Goal: Task Accomplishment & Management: Use online tool/utility

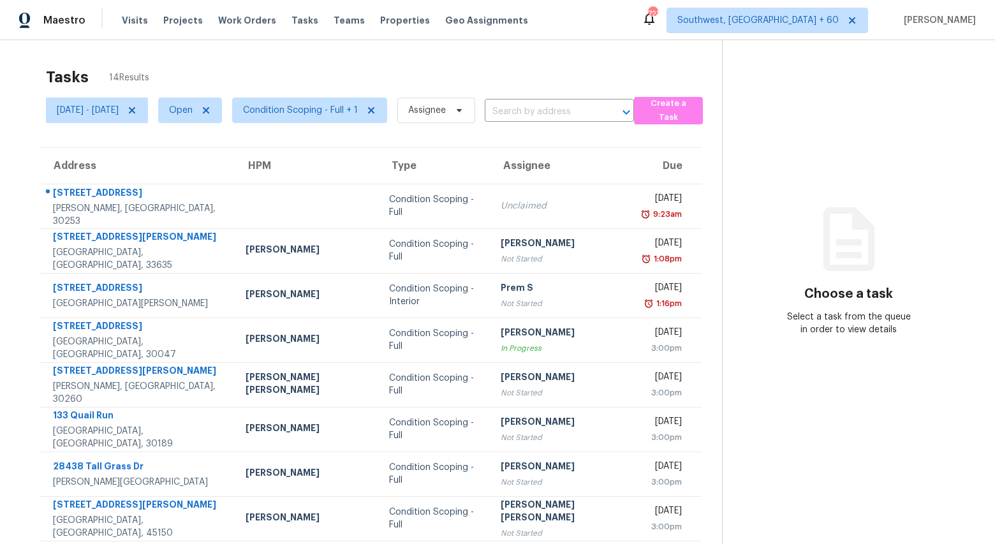
click at [293, 64] on div "Tasks 14 Results" at bounding box center [384, 77] width 676 height 33
click at [331, 112] on span "Condition Scoping - Full + 1" at bounding box center [300, 110] width 115 height 13
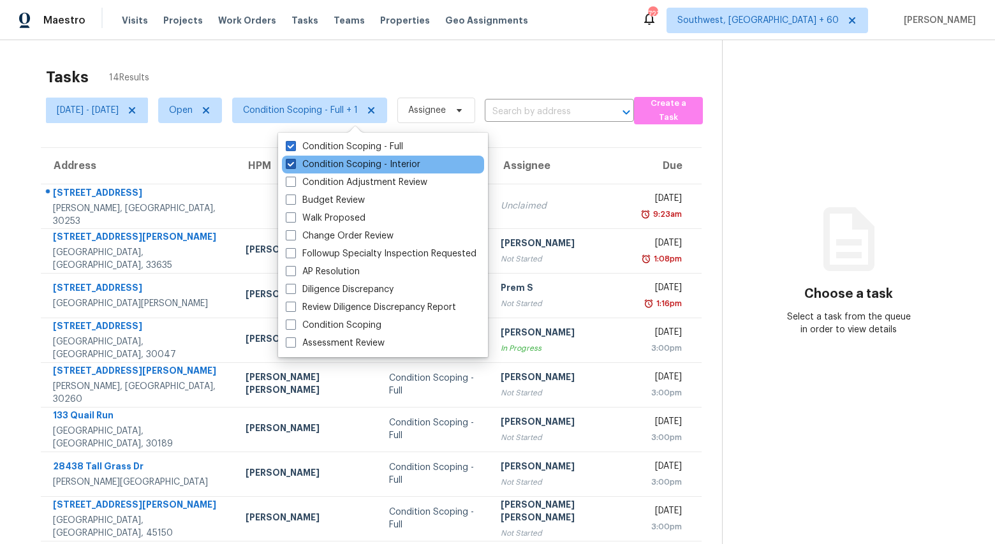
click at [333, 166] on label "Condition Scoping - Interior" at bounding box center [353, 164] width 135 height 13
click at [294, 166] on input "Condition Scoping - Interior" at bounding box center [290, 162] width 8 height 8
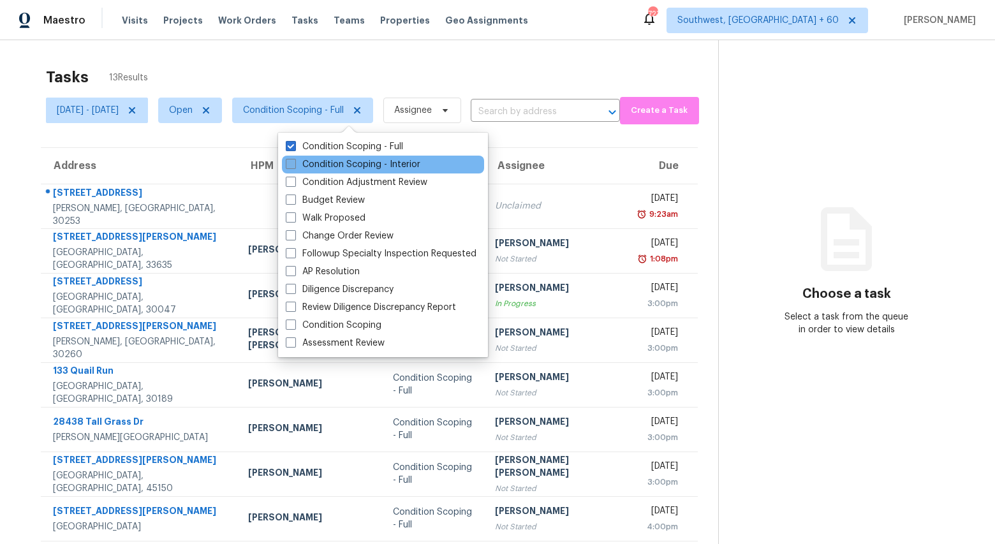
click at [333, 166] on label "Condition Scoping - Interior" at bounding box center [353, 164] width 135 height 13
click at [294, 166] on input "Condition Scoping - Interior" at bounding box center [290, 162] width 8 height 8
checkbox input "true"
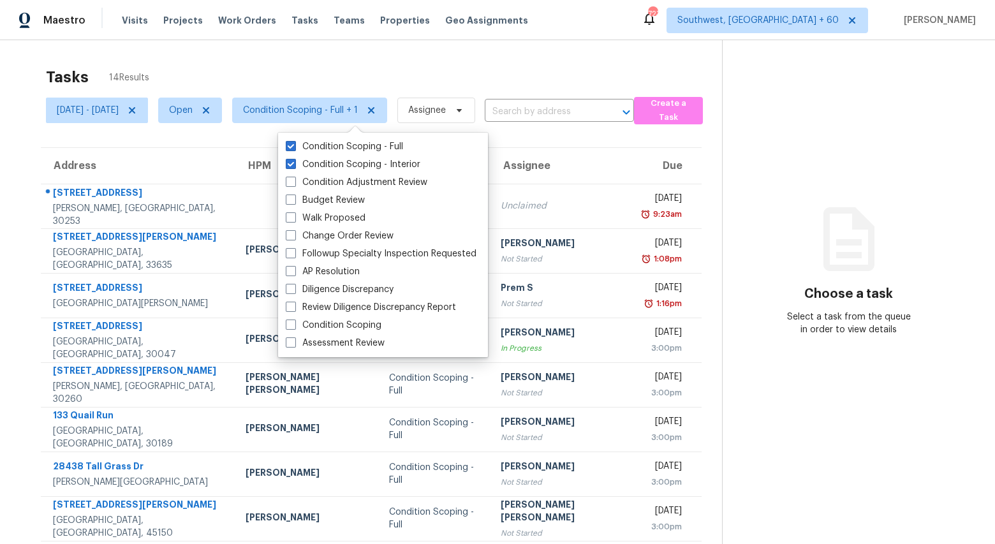
click at [271, 53] on div "Tasks 14 Results Mon, Sep 22 - Tue, Sep 23 Open Condition Scoping - Full + 1 As…" at bounding box center [497, 352] width 995 height 624
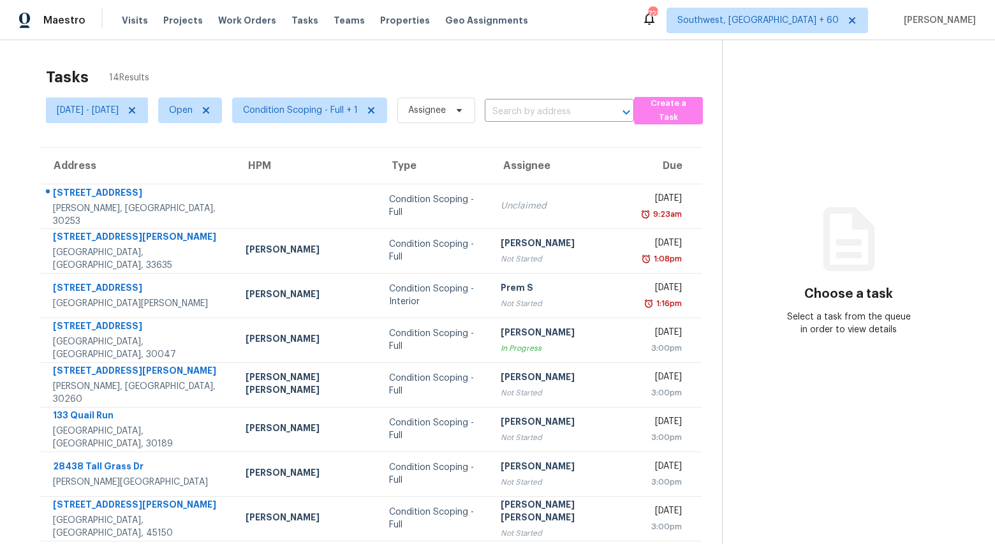
click at [237, 71] on div "Tasks 14 Results" at bounding box center [384, 77] width 676 height 33
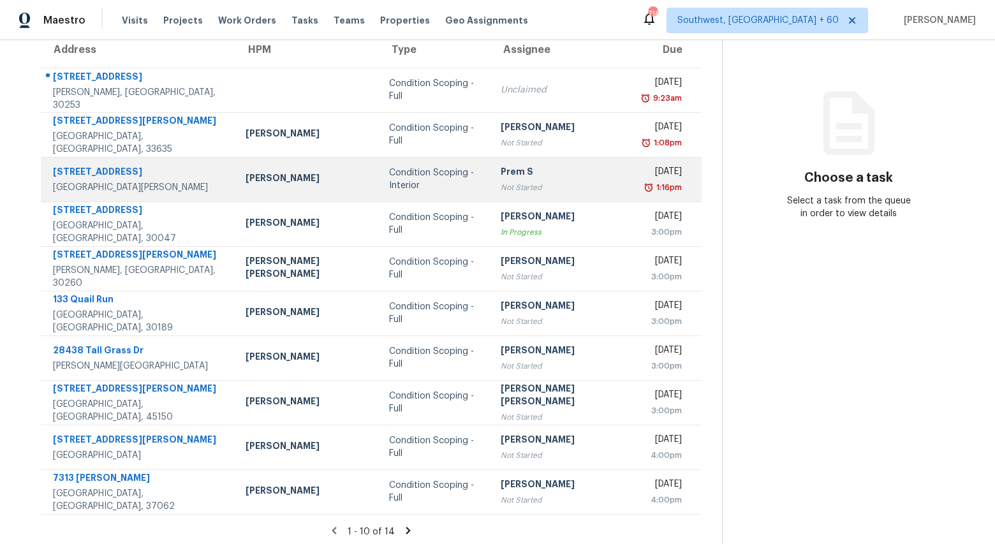
scroll to position [120, 0]
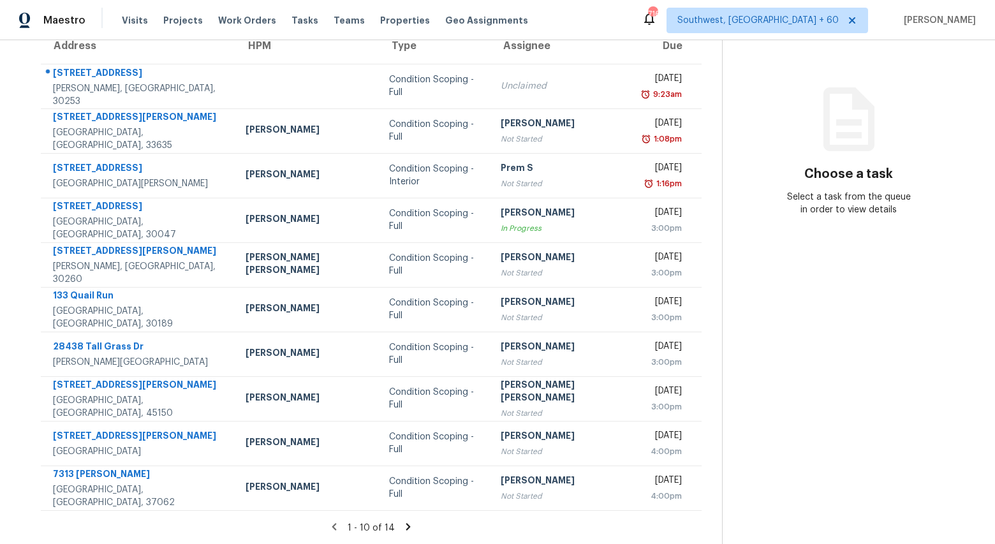
click at [403, 529] on icon at bounding box center [408, 526] width 11 height 11
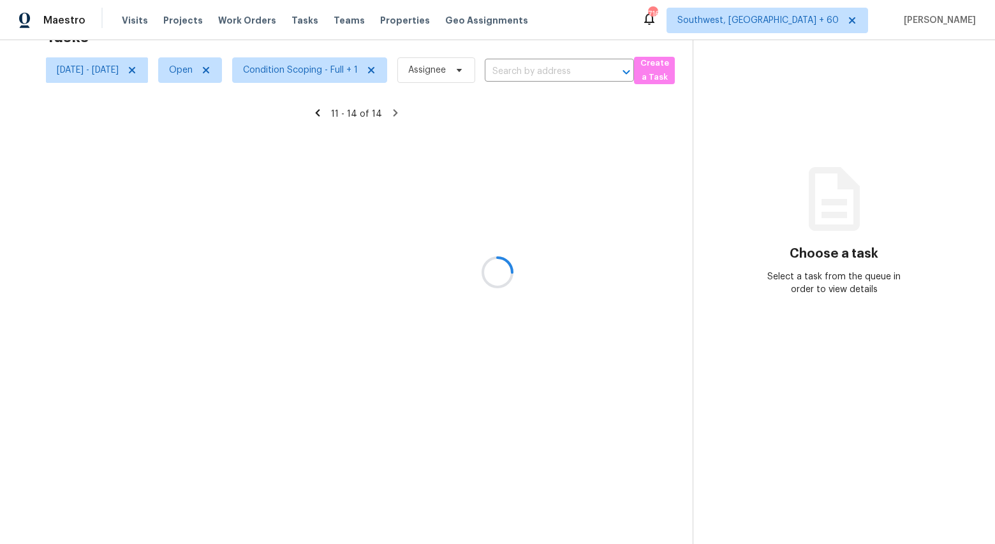
scroll to position [40, 0]
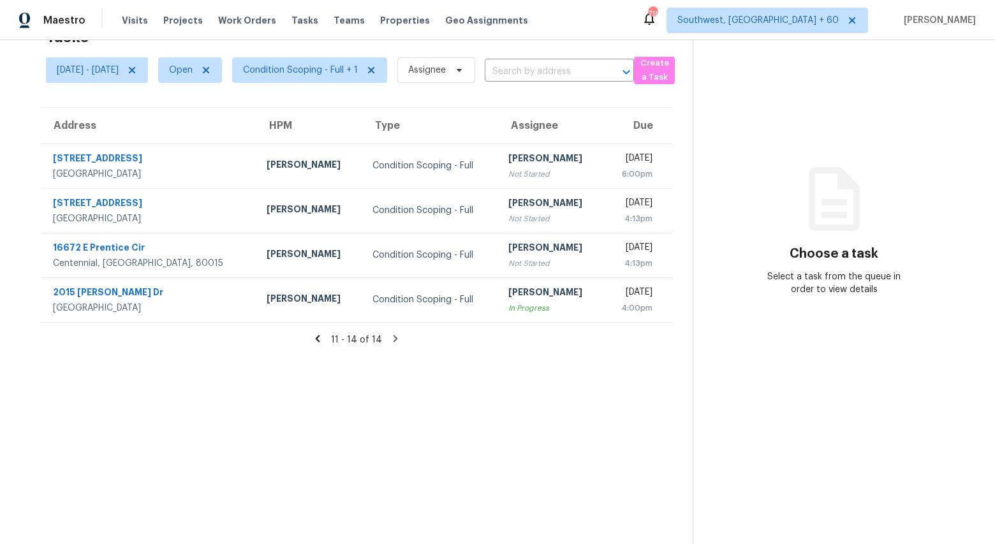
click at [323, 338] on icon at bounding box center [317, 338] width 11 height 11
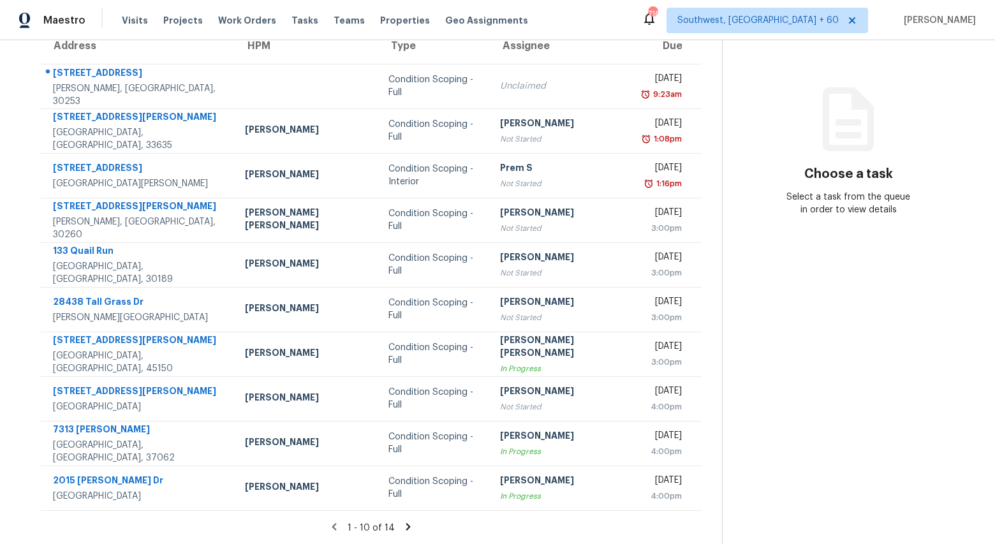
scroll to position [0, 0]
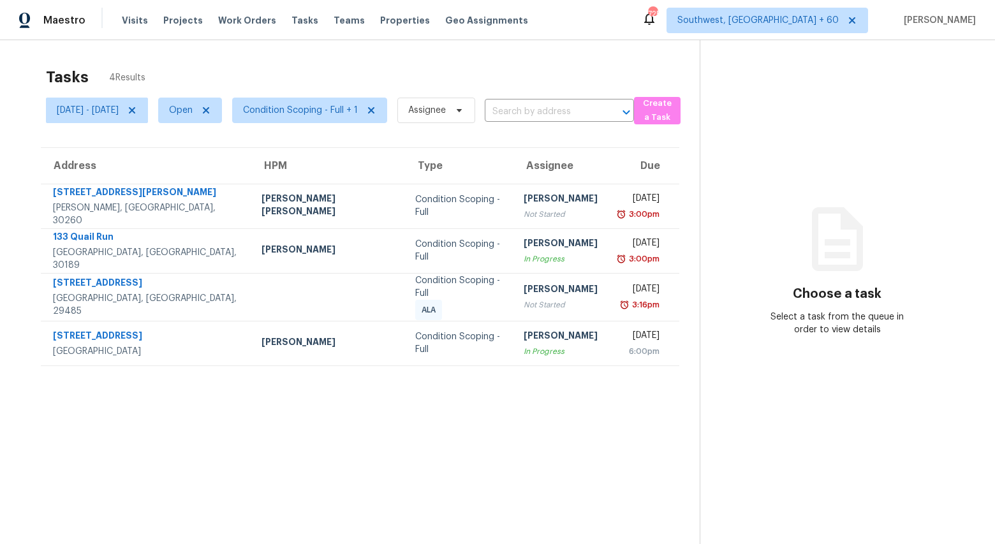
click at [808, 202] on icon at bounding box center [837, 239] width 77 height 77
click at [323, 63] on div "Tasks 4 Results" at bounding box center [373, 77] width 654 height 33
